Goal: Complete application form

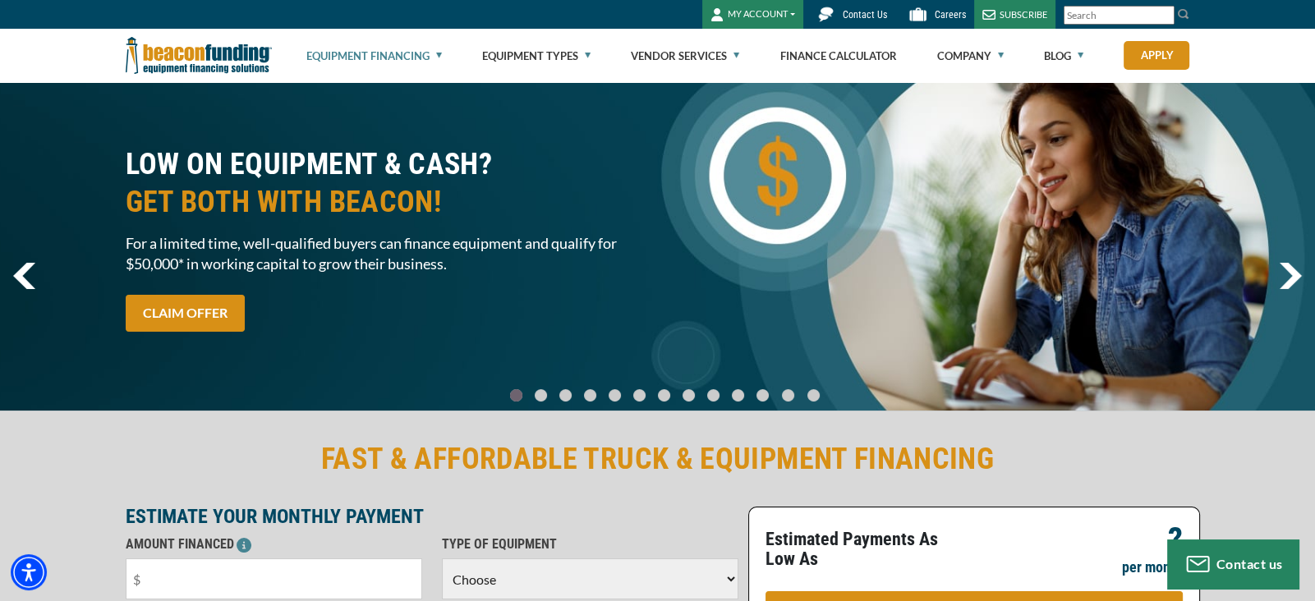
click at [346, 62] on link "Equipment Financing" at bounding box center [374, 56] width 136 height 53
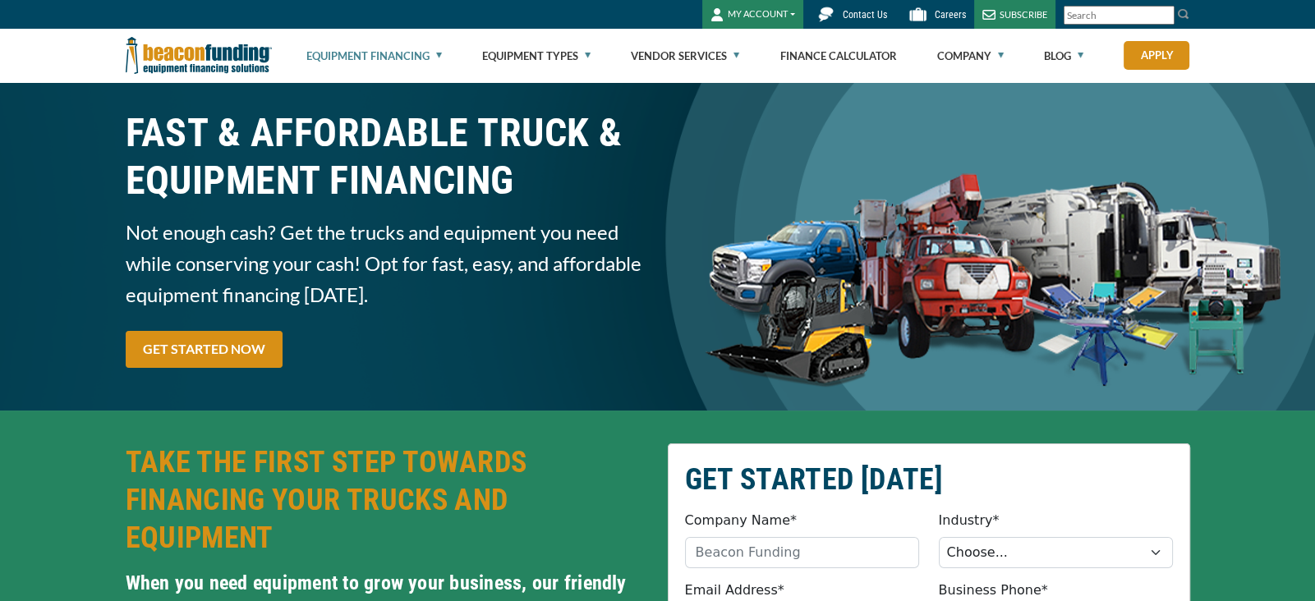
click at [431, 52] on link "Equipment Financing" at bounding box center [374, 56] width 136 height 53
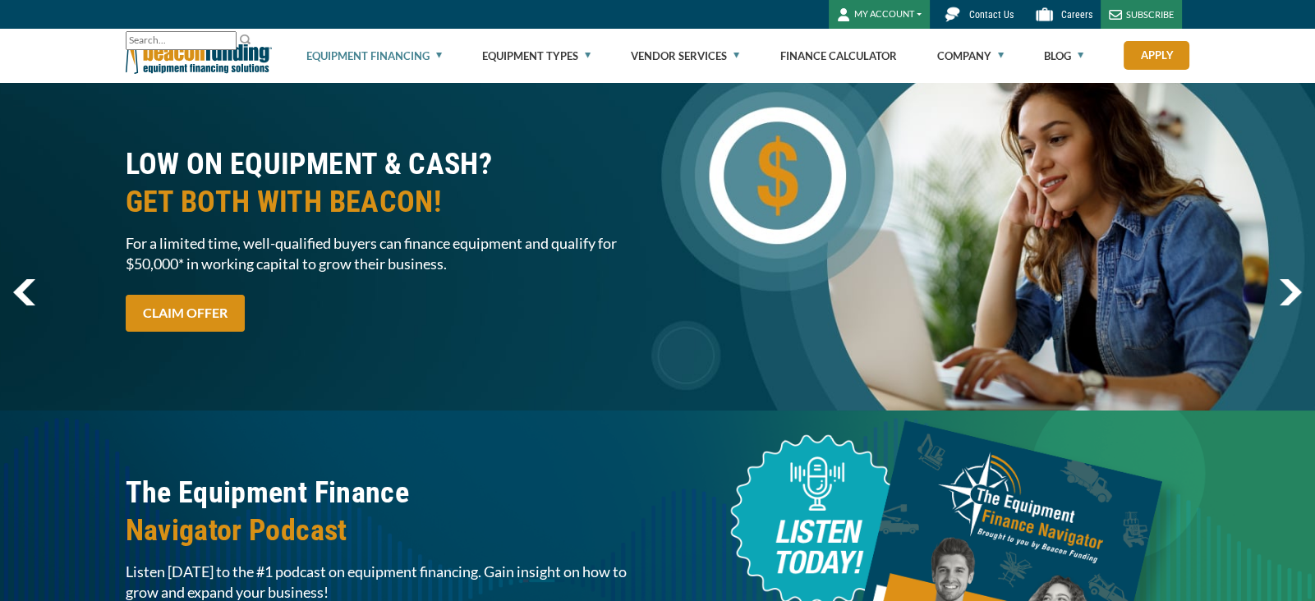
click at [436, 60] on link "Equipment Financing" at bounding box center [374, 56] width 136 height 53
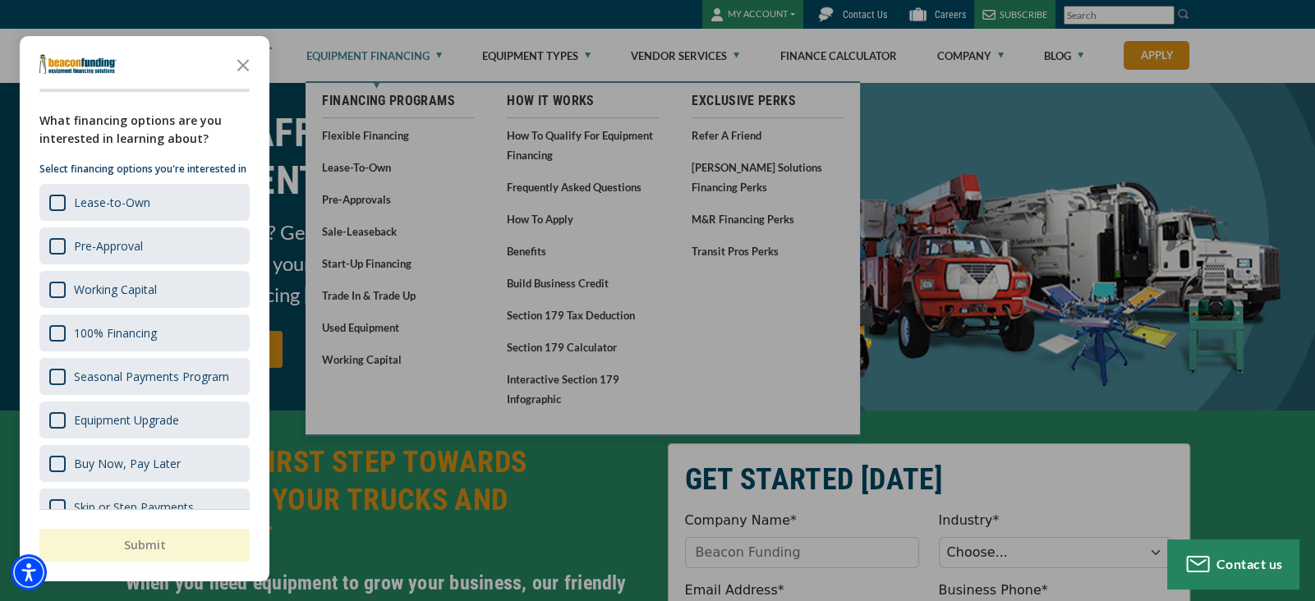
click at [349, 265] on div "button" at bounding box center [657, 300] width 1315 height 601
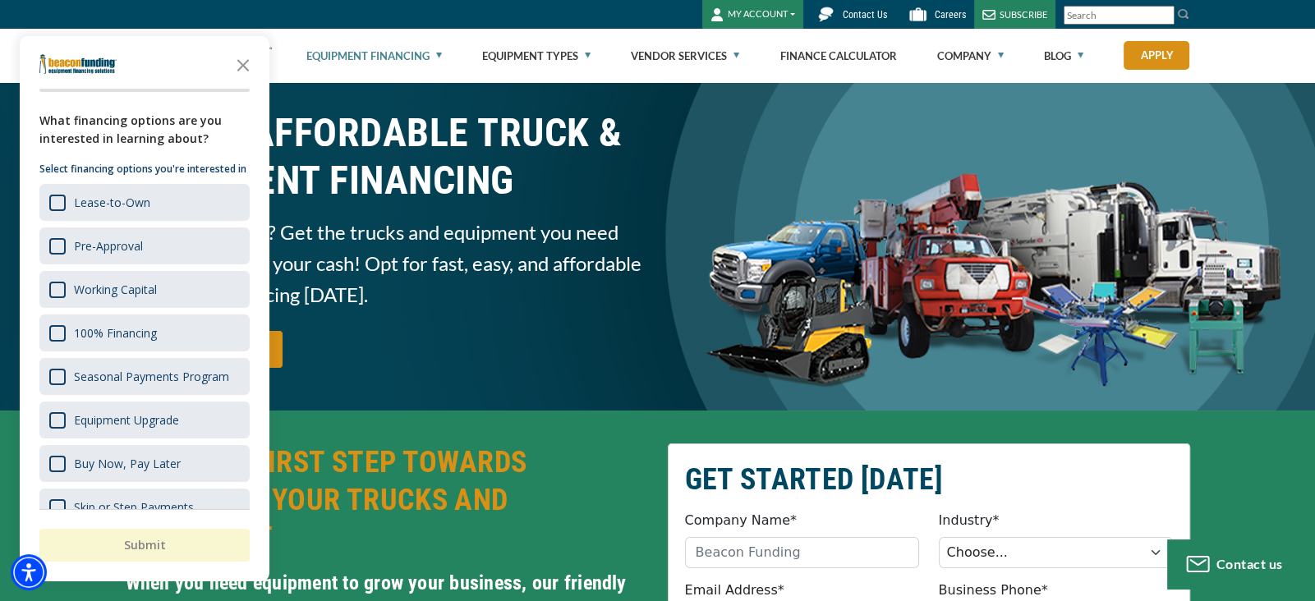
scroll to position [40, 0]
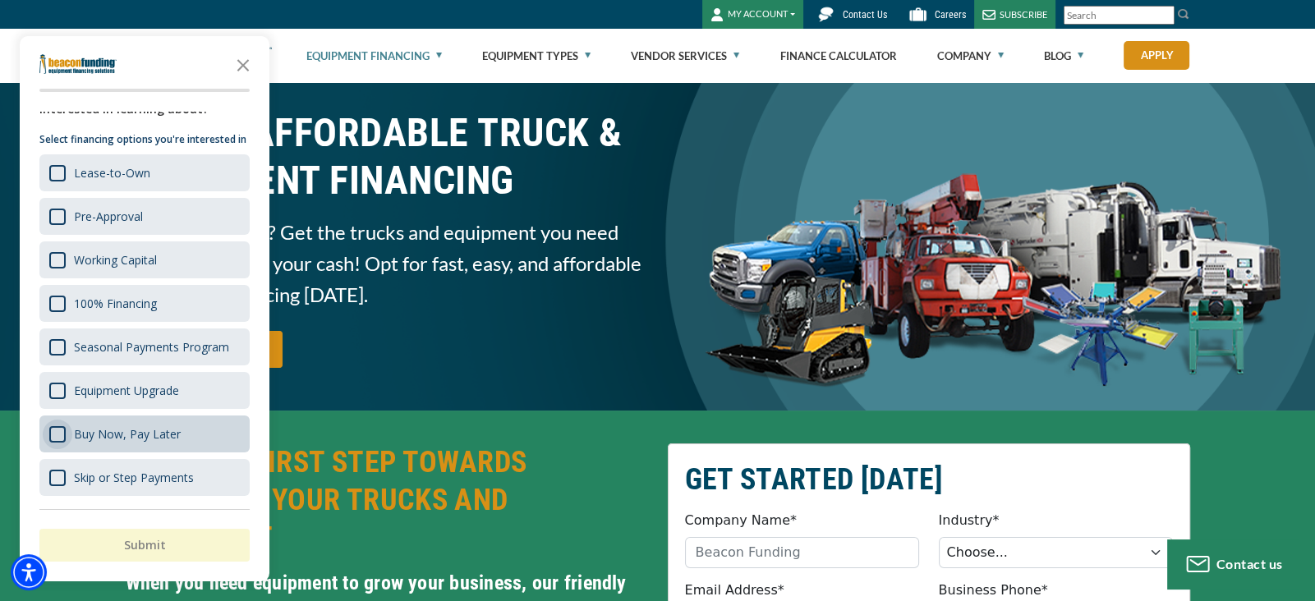
click at [55, 441] on div "Survey" at bounding box center [57, 434] width 16 height 16
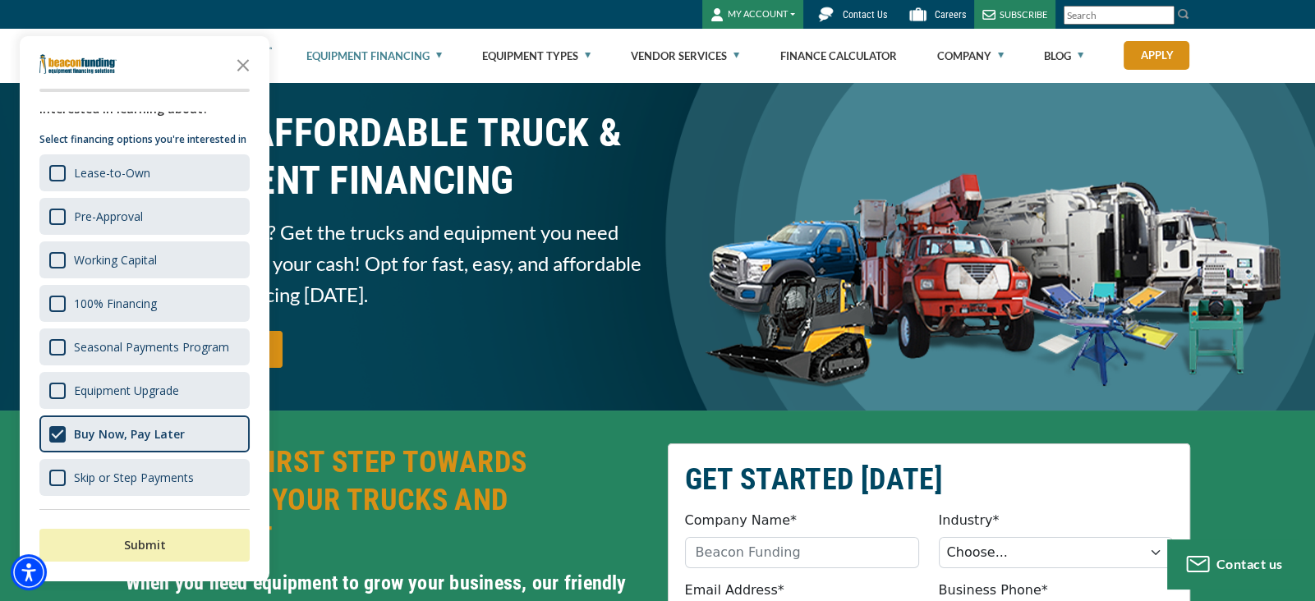
click at [130, 558] on button "Submit" at bounding box center [144, 545] width 210 height 33
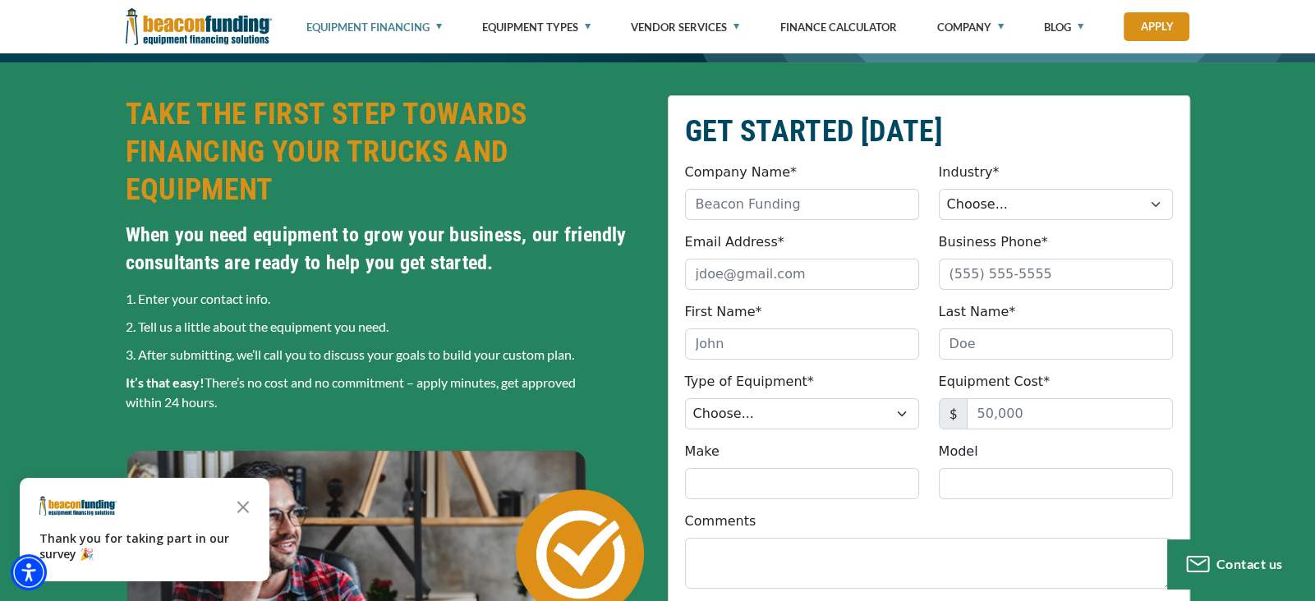
scroll to position [350, 0]
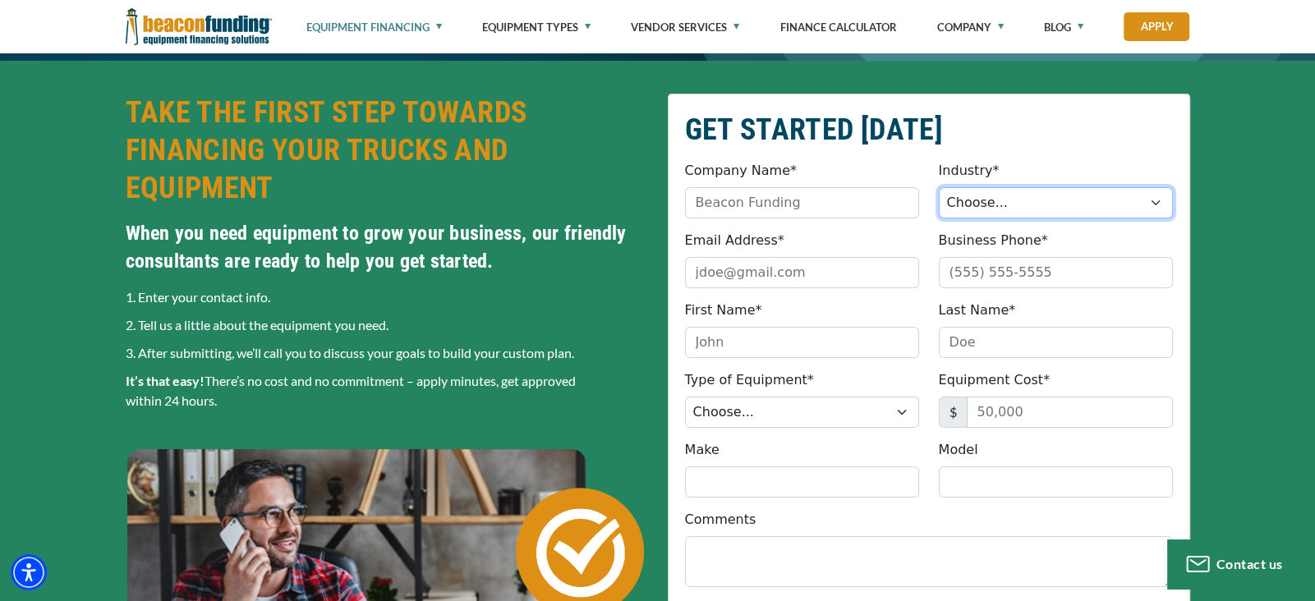
click at [1146, 203] on select "Choose... Towing Landscape/Hardscape Decorated Apparel Septic Light Constructio…" at bounding box center [1056, 202] width 234 height 31
select select "5"
click at [939, 187] on select "Choose... Towing Landscape/Hardscape Decorated Apparel Septic Light Constructio…" at bounding box center [1056, 202] width 234 height 31
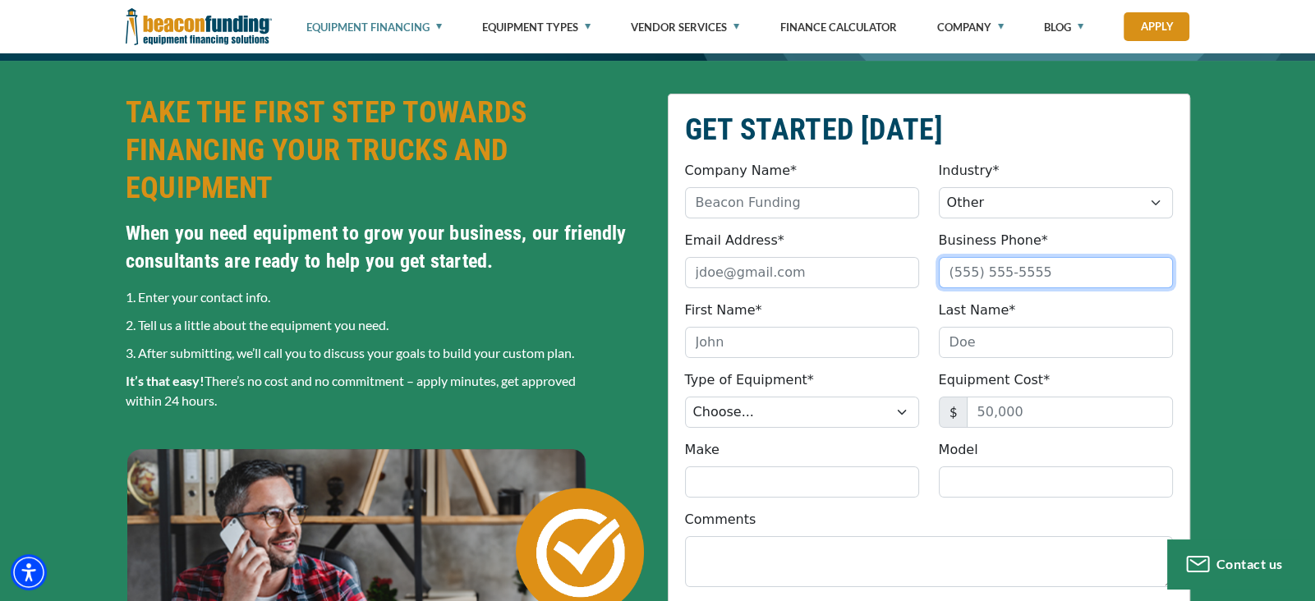
click at [1020, 277] on input "Business Phone*" at bounding box center [1056, 272] width 234 height 31
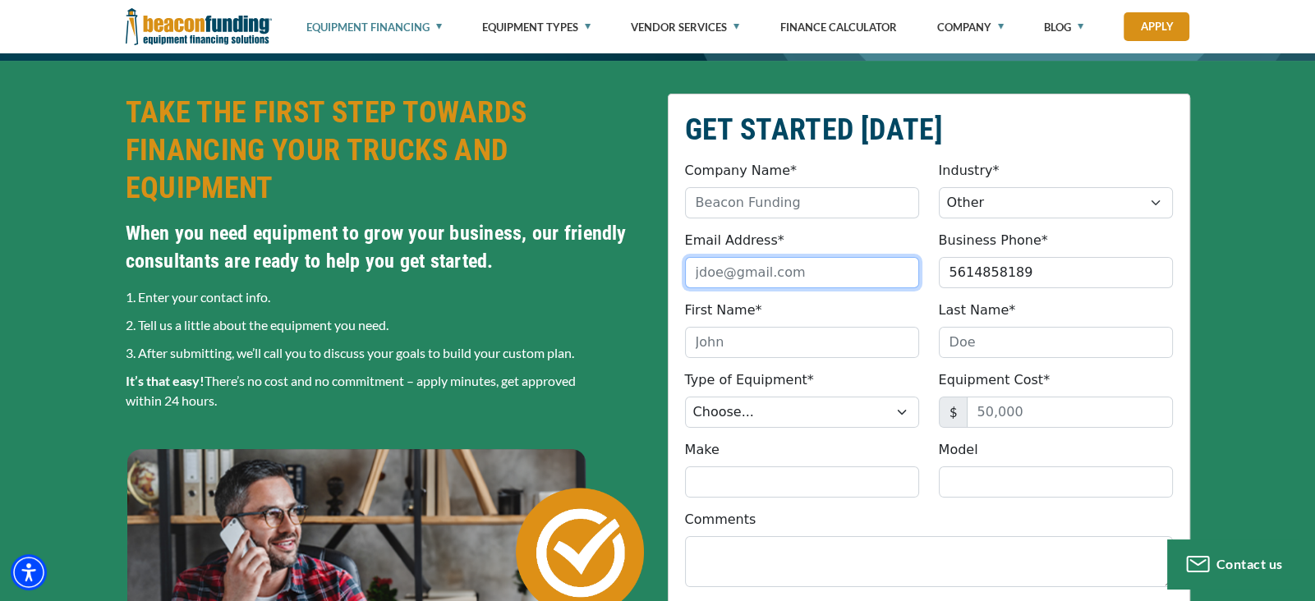
type input "[PHONE_NUMBER]"
type input "[EMAIL_ADDRESS][DOMAIN_NAME]"
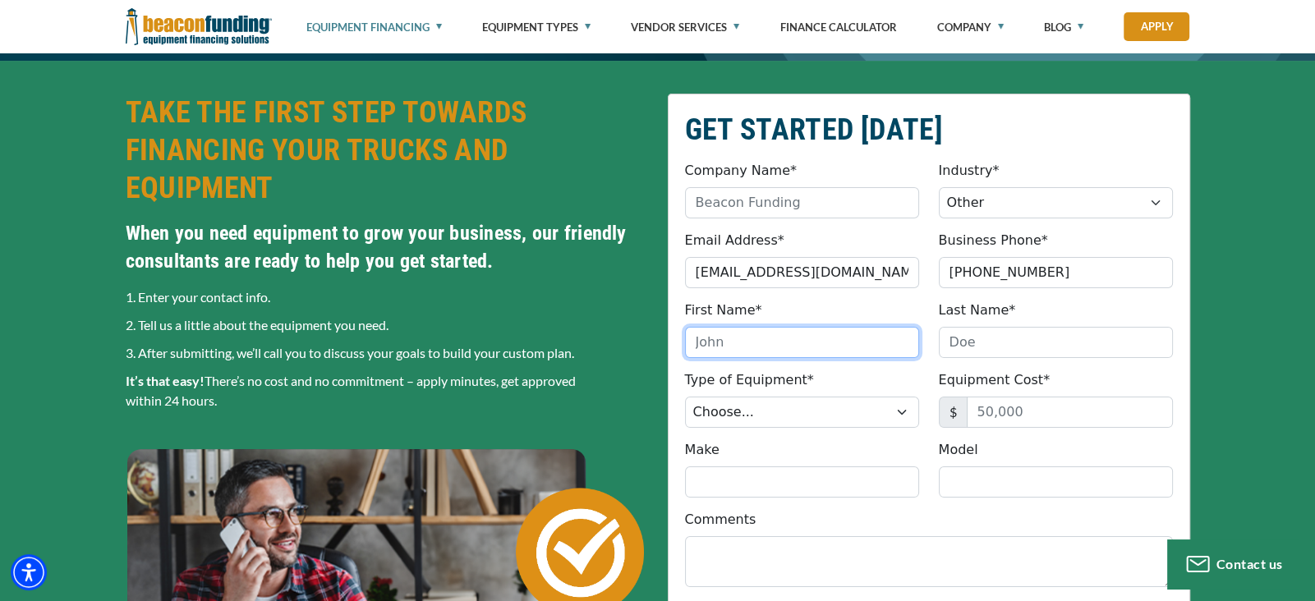
type input "[PERSON_NAME]"
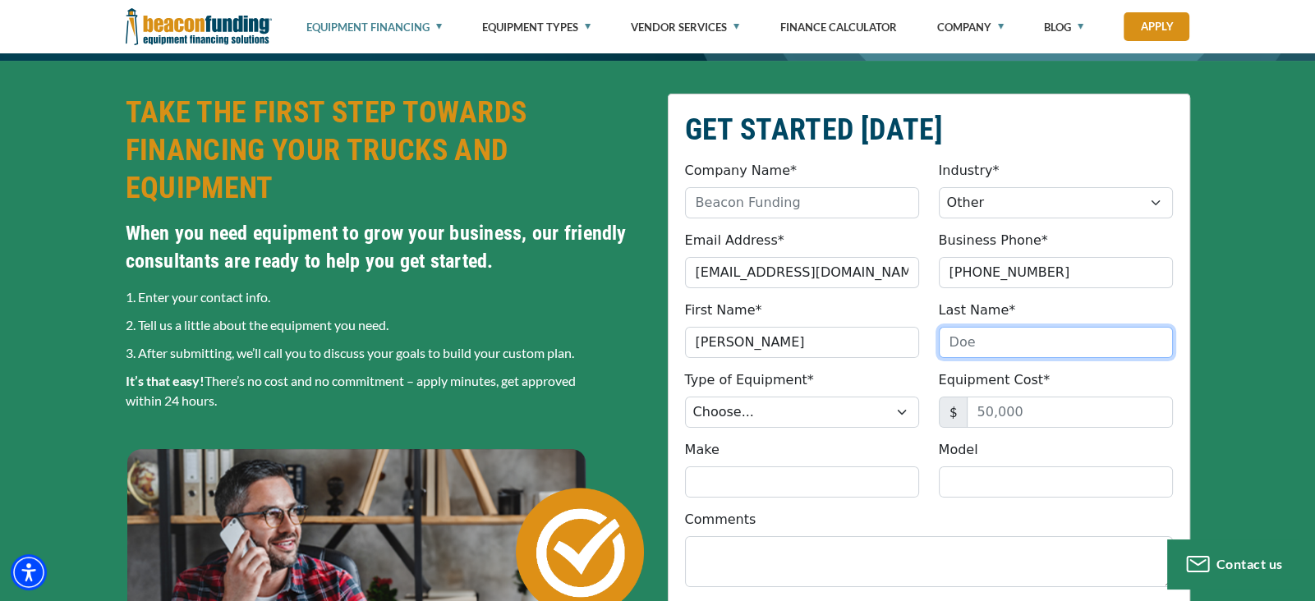
type input "[PERSON_NAME]"
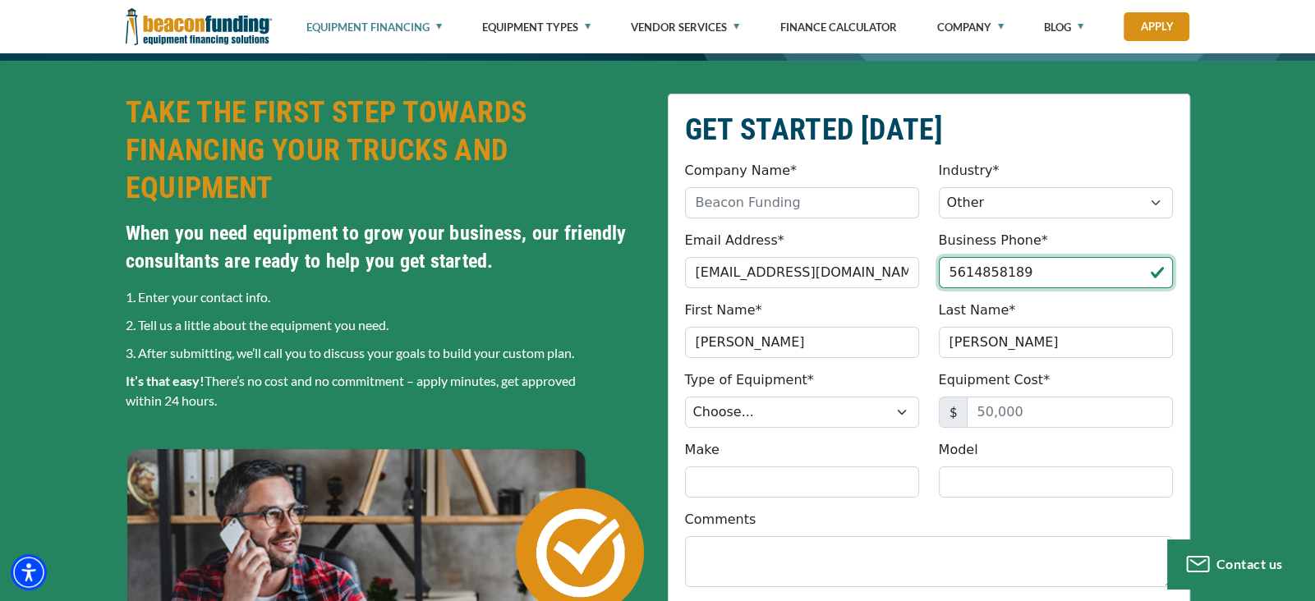
type input "[PHONE_NUMBER]"
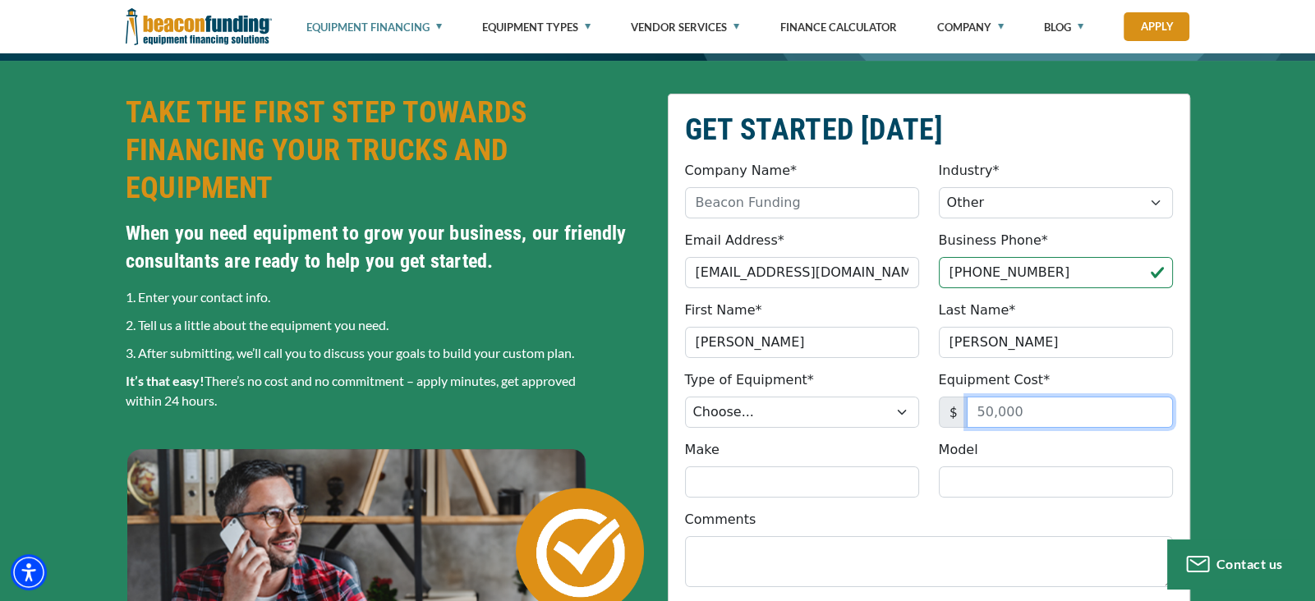
click at [993, 412] on input "Equipment Cost*" at bounding box center [1070, 412] width 206 height 31
type input "45,000"
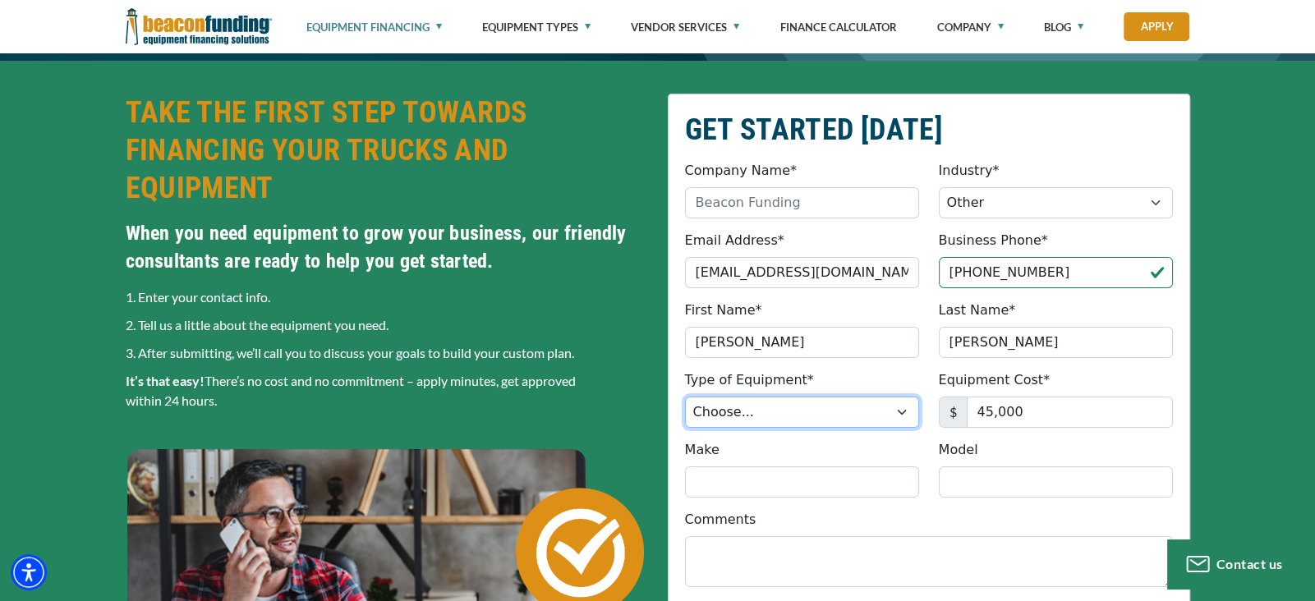
click at [886, 418] on select "Choose... Backhoe Boom/Bucket Truck Chipper Commercial Mower Crane DTG/DTF Prin…" at bounding box center [802, 412] width 234 height 31
select select "7"
click at [685, 397] on select "Choose... Backhoe Boom/Bucket Truck Chipper Commercial Mower Crane DTG/DTF Prin…" at bounding box center [802, 412] width 234 height 31
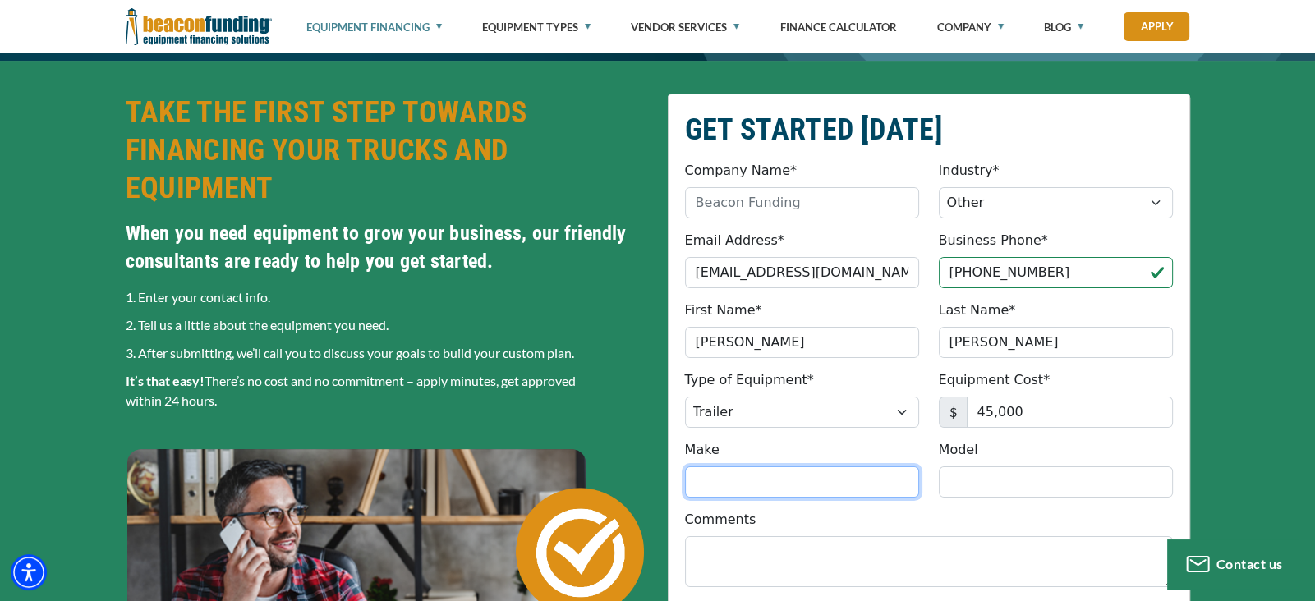
click at [870, 470] on input "Make" at bounding box center [802, 482] width 234 height 31
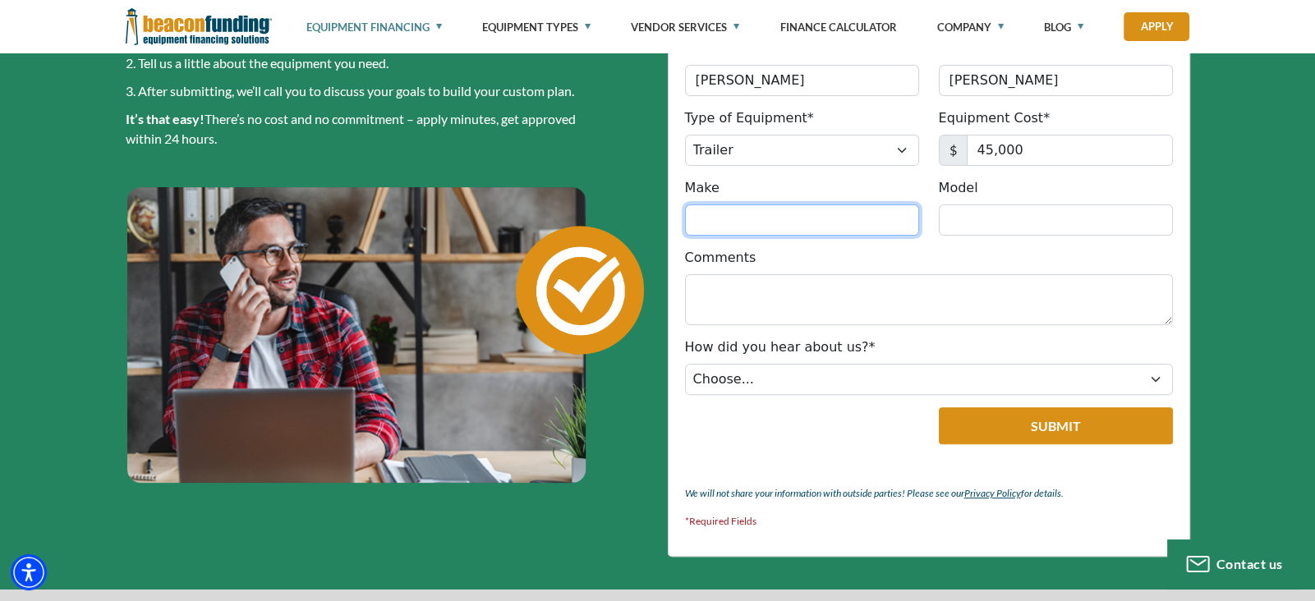
scroll to position [613, 0]
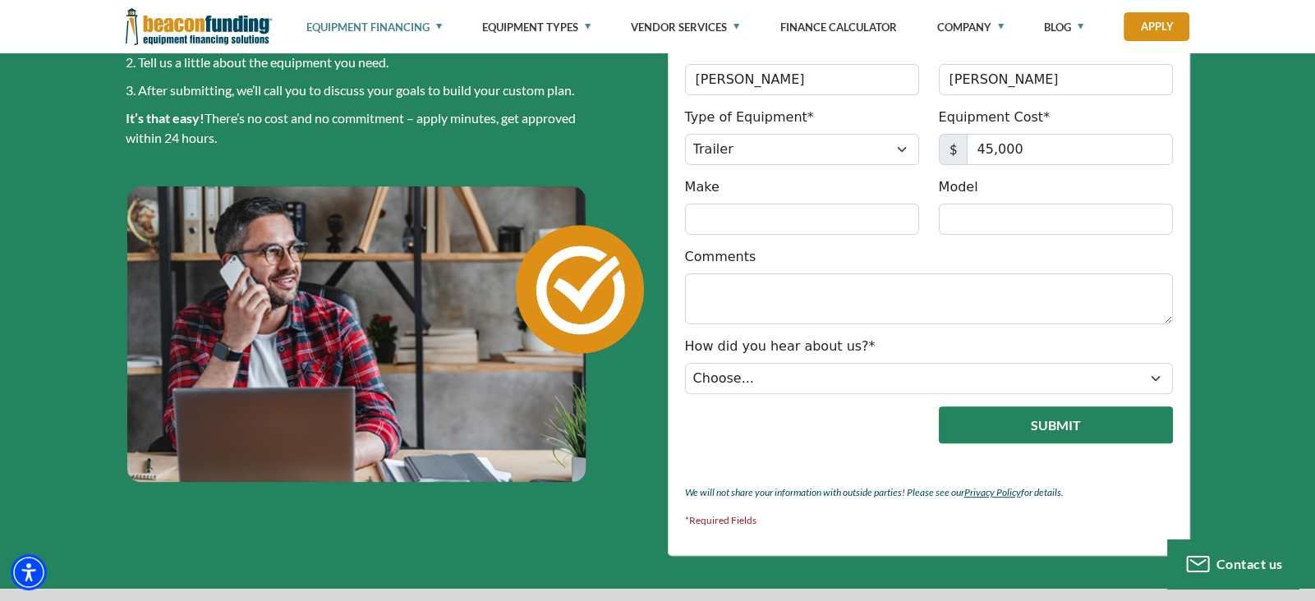
click at [1124, 427] on button "Submit" at bounding box center [1056, 425] width 234 height 37
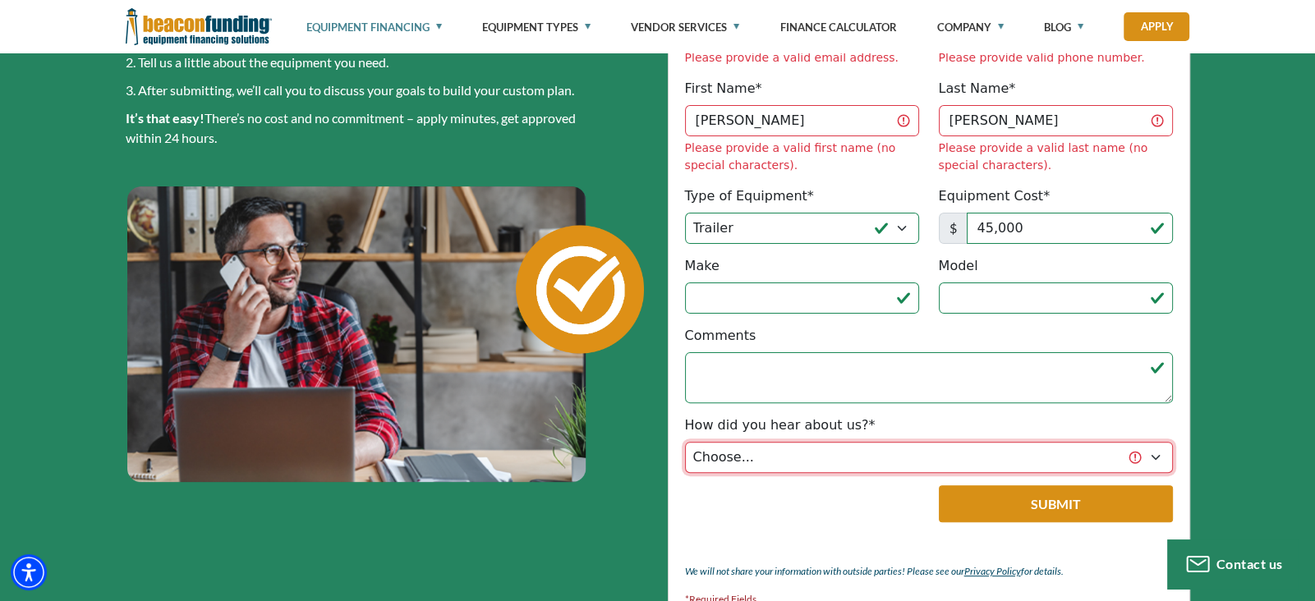
click at [1153, 442] on select "Choose... Internet Search Vendor Referral Word of Mouth Client Referral Email E…" at bounding box center [929, 457] width 488 height 31
select select "5"
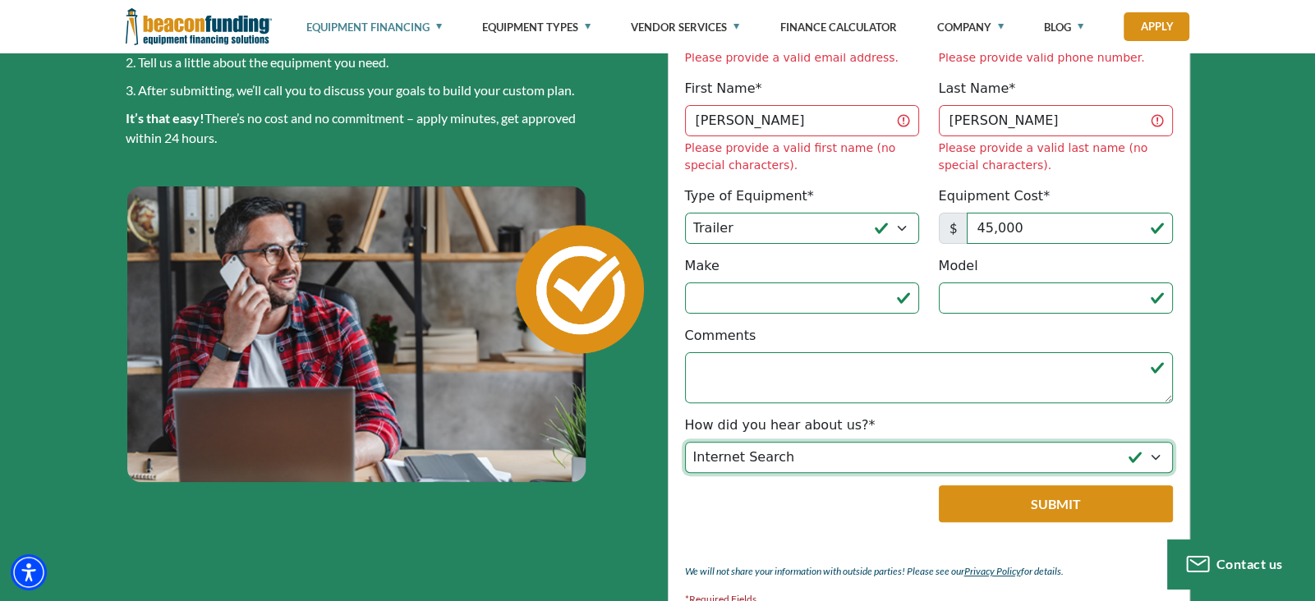
click at [685, 442] on select "Choose... Internet Search Vendor Referral Word of Mouth Client Referral Email E…" at bounding box center [929, 457] width 488 height 31
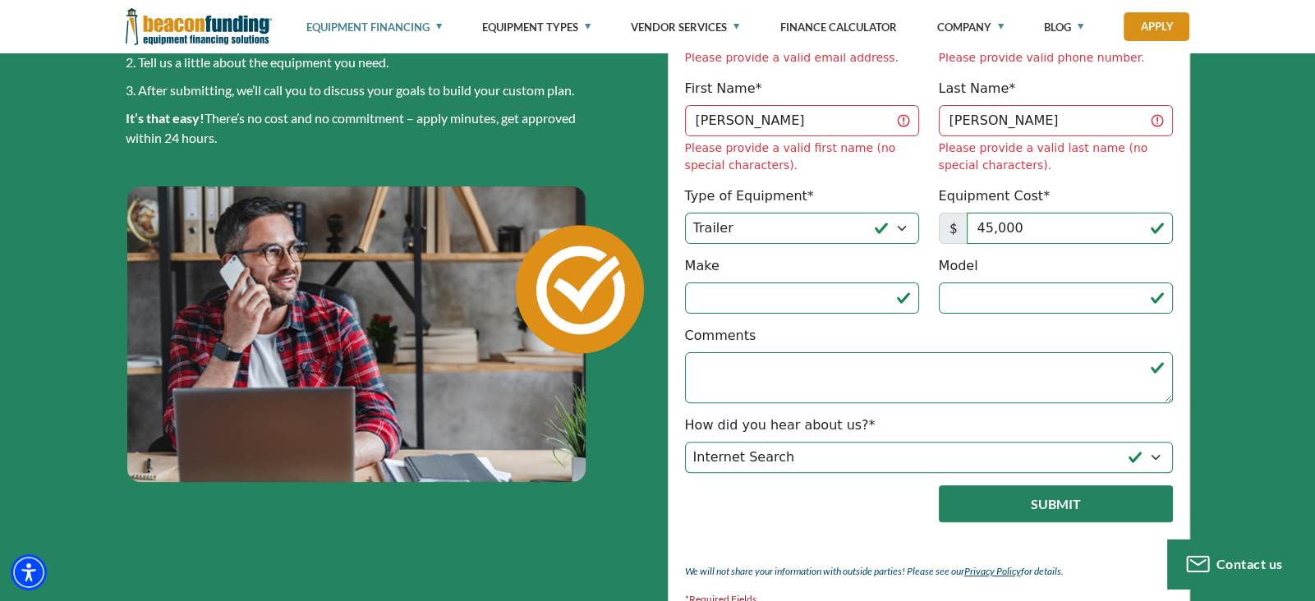
click at [961, 486] on button "Submit" at bounding box center [1056, 504] width 234 height 37
click at [1078, 486] on button "Submit" at bounding box center [1056, 504] width 234 height 37
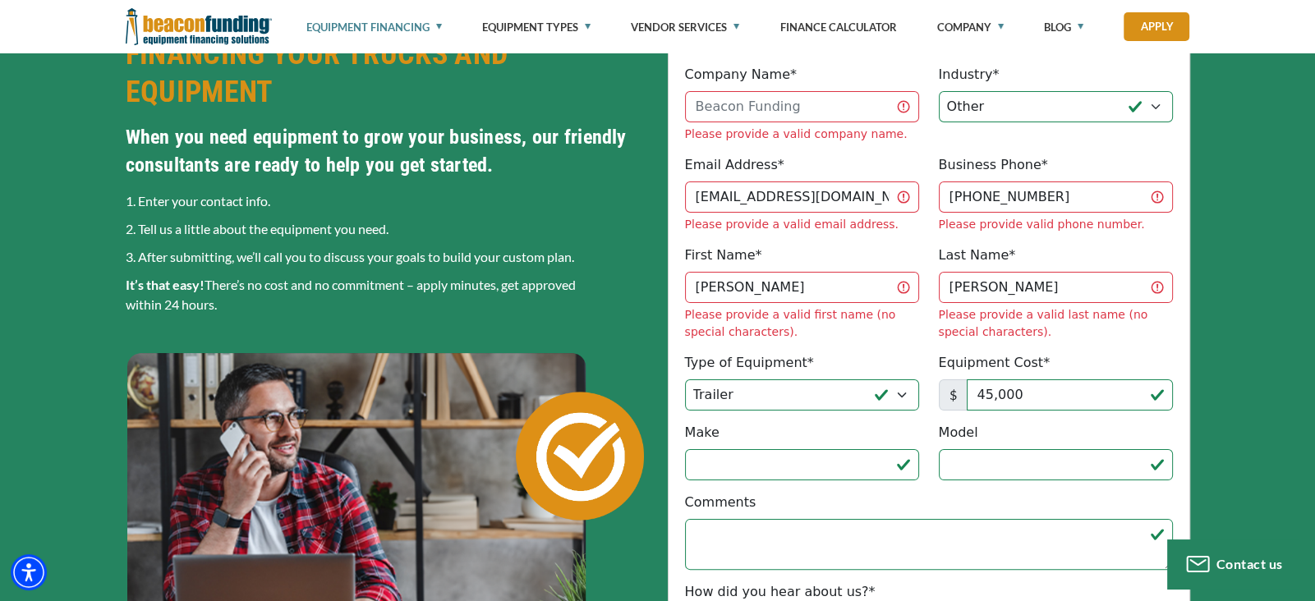
scroll to position [432, 0]
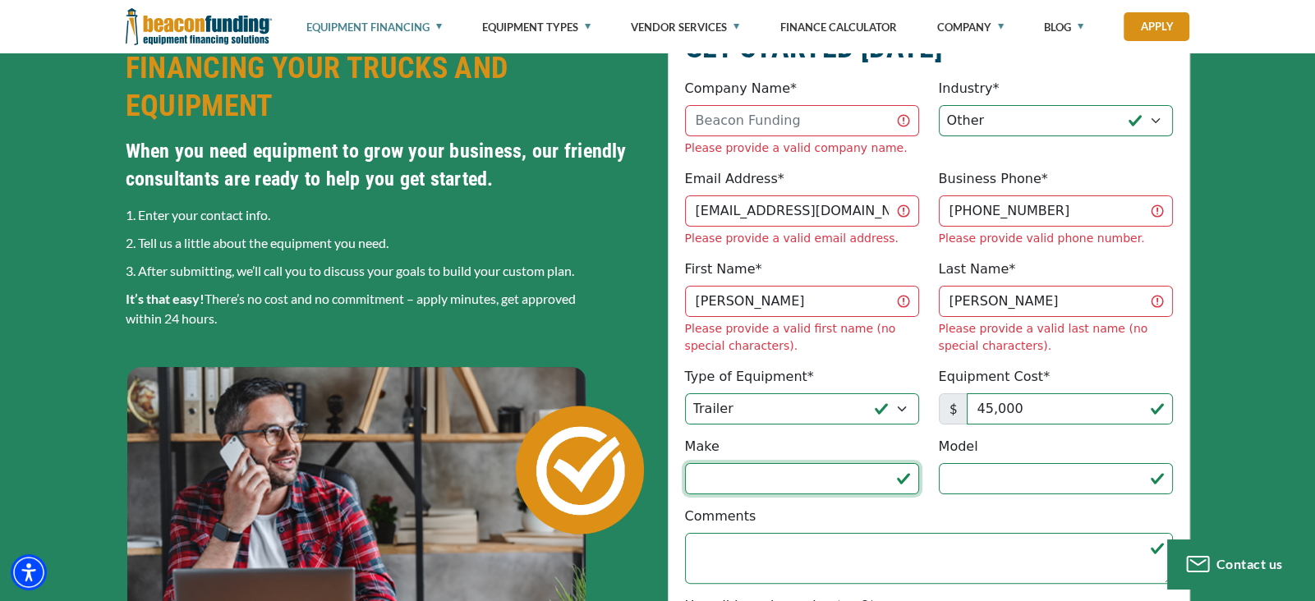
click at [846, 463] on input "Make" at bounding box center [802, 478] width 234 height 31
click at [845, 463] on input "Make" at bounding box center [802, 478] width 234 height 31
click at [855, 113] on input "Company Name*" at bounding box center [802, 120] width 234 height 31
type input "C.Y.O STREET CRUSINES"
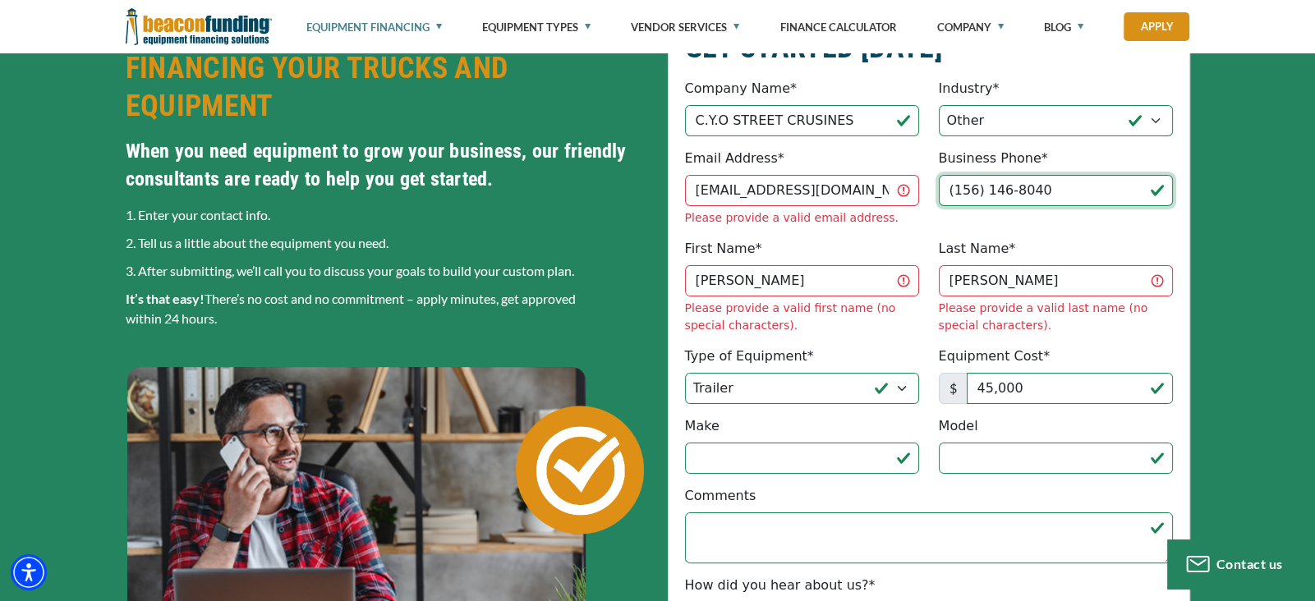
click at [1107, 194] on input "(156) 146-8040" at bounding box center [1056, 190] width 234 height 31
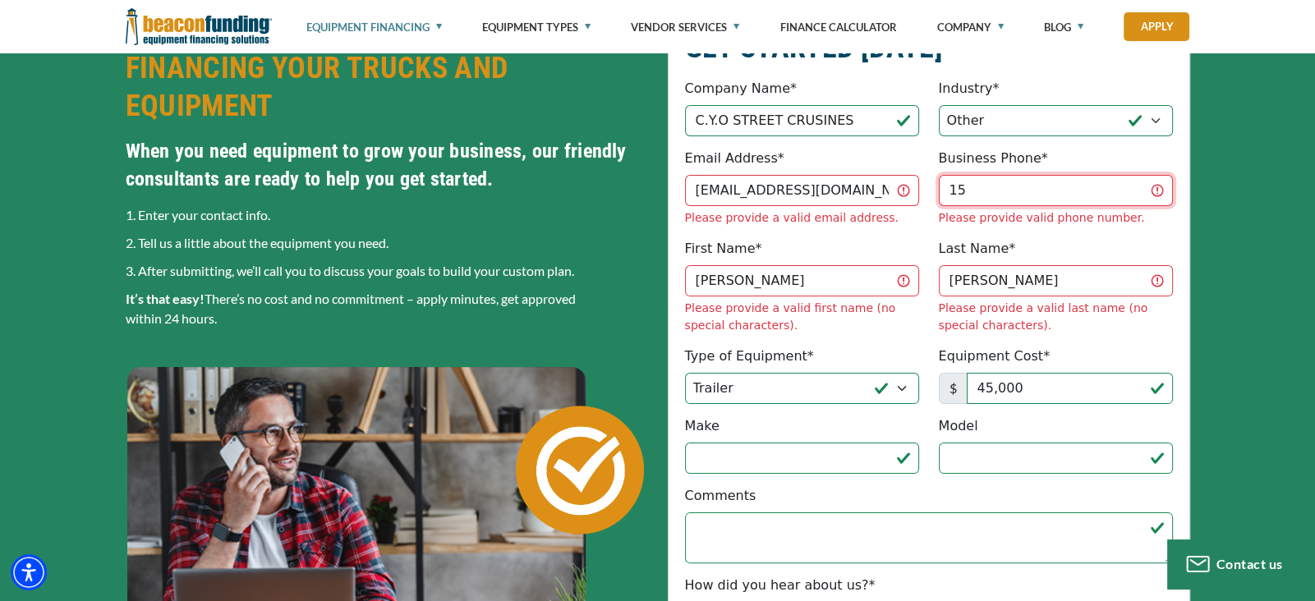
type input "1"
click at [1025, 186] on input "Business Phone*" at bounding box center [1056, 190] width 234 height 31
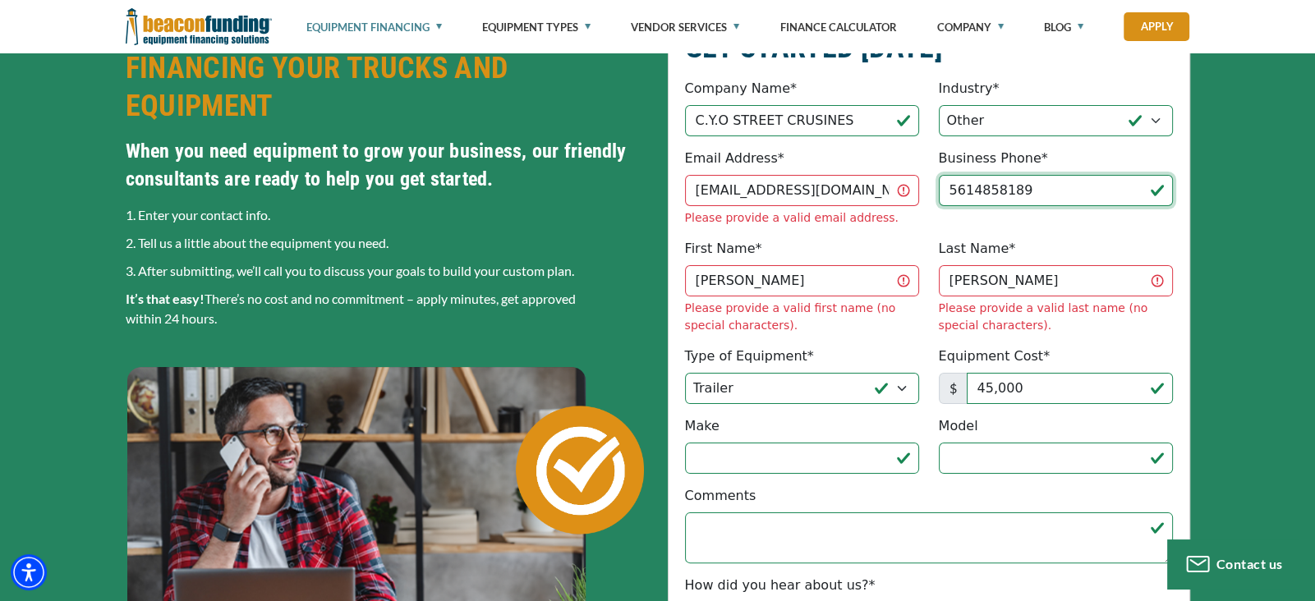
type input "[PHONE_NUMBER]"
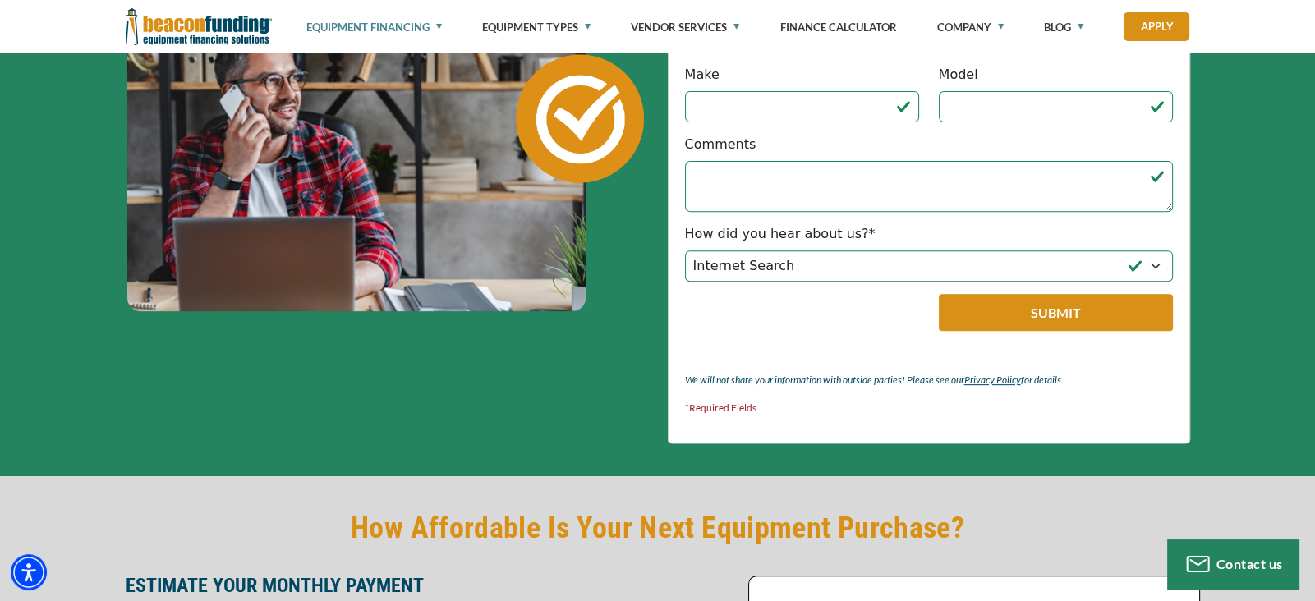
scroll to position [788, 0]
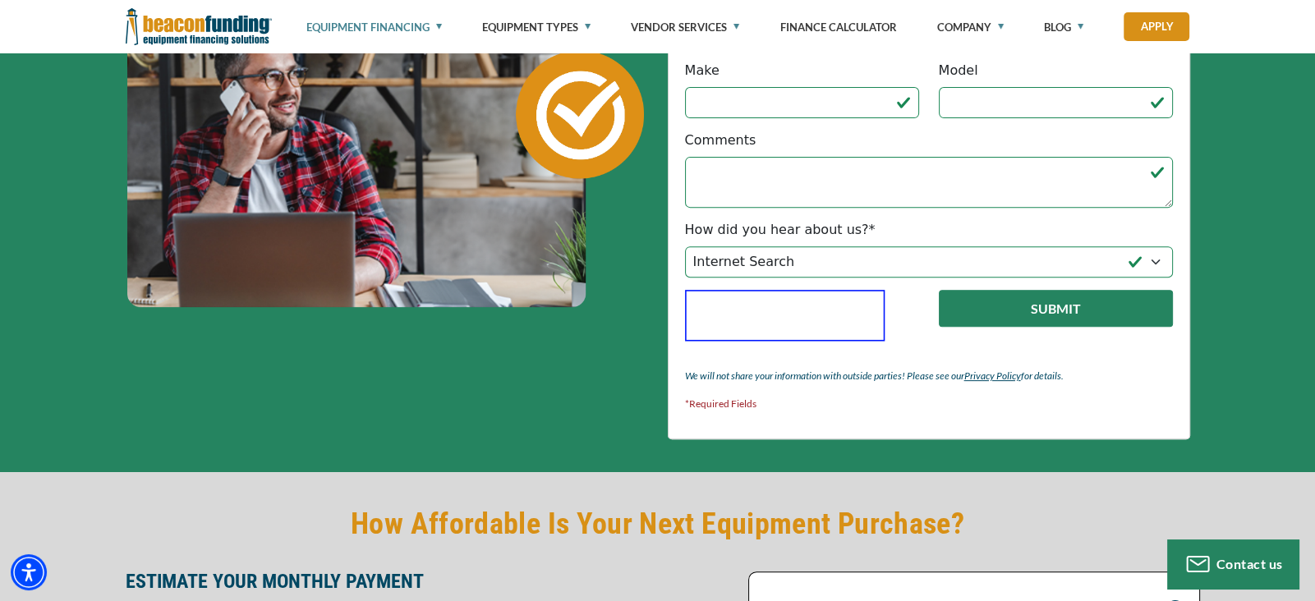
click at [1001, 290] on button "Submit" at bounding box center [1056, 308] width 234 height 37
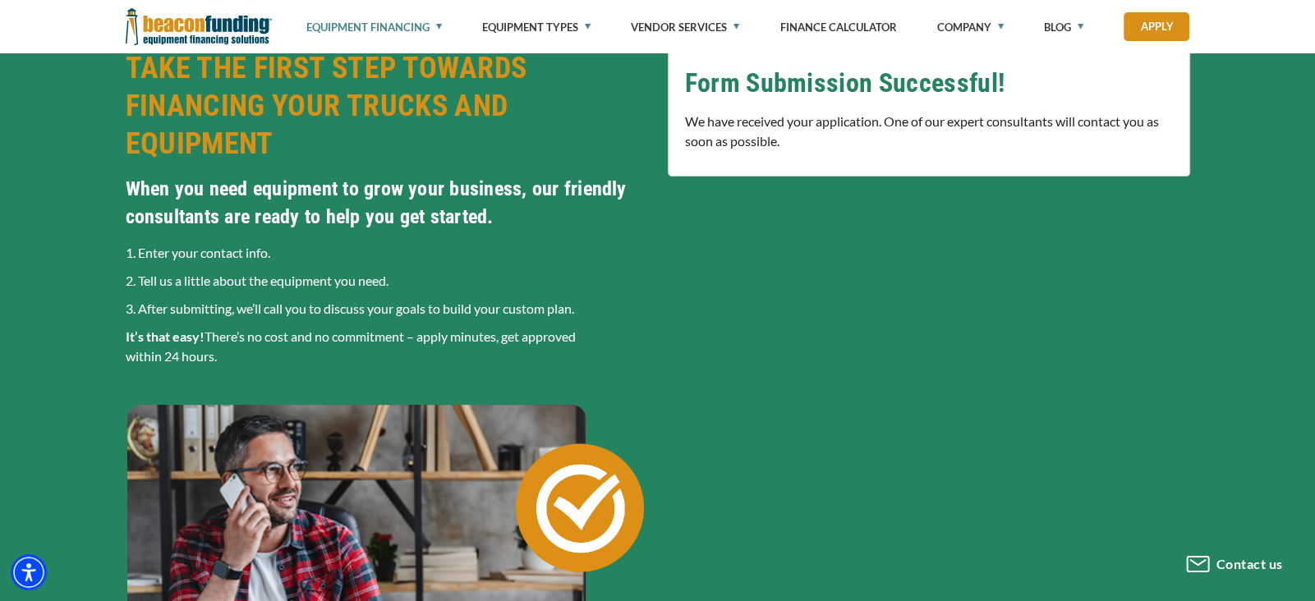
scroll to position [377, 0]
